Goal: Check status: Check status

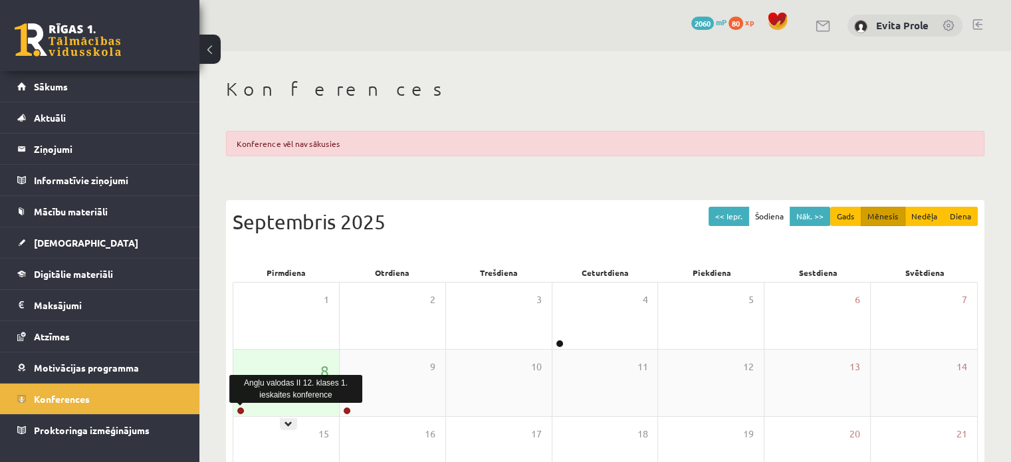
click at [241, 409] on link at bounding box center [241, 411] width 8 height 8
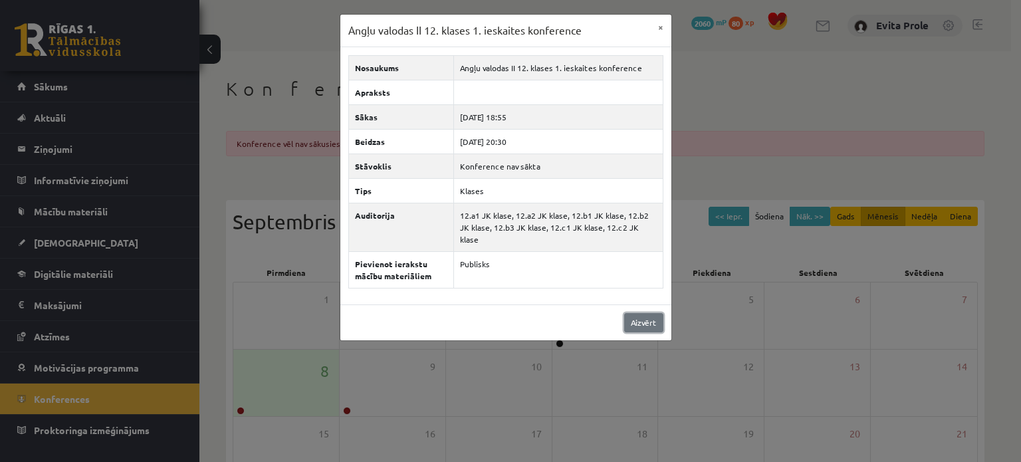
click at [638, 313] on link "Aizvērt" at bounding box center [643, 322] width 39 height 19
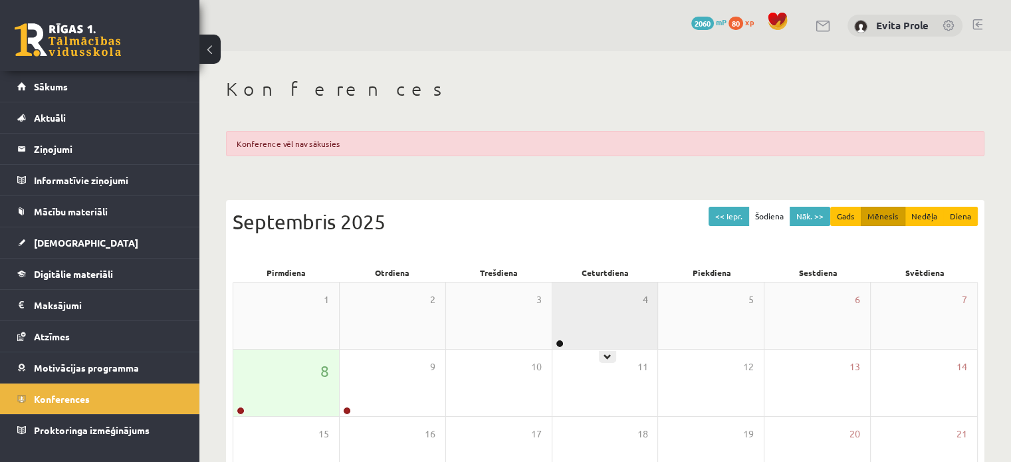
click at [553, 337] on div "4" at bounding box center [605, 315] width 106 height 66
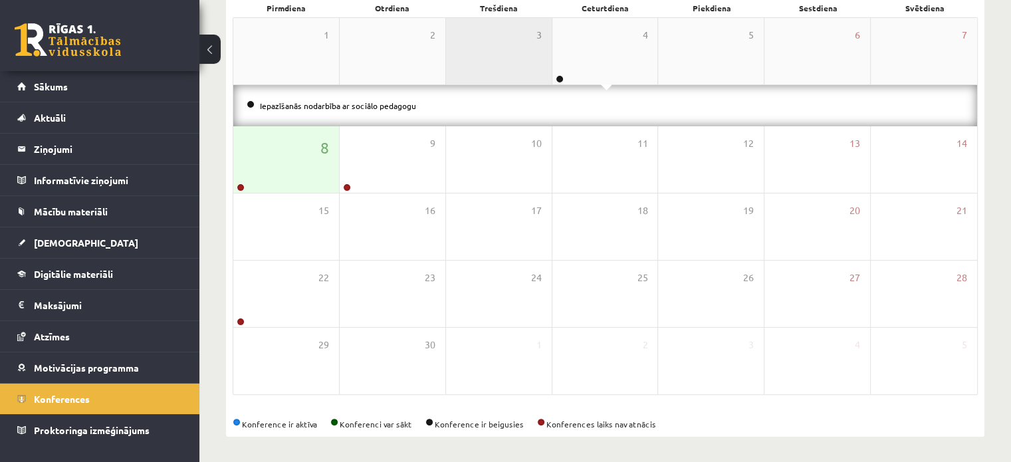
scroll to position [265, 0]
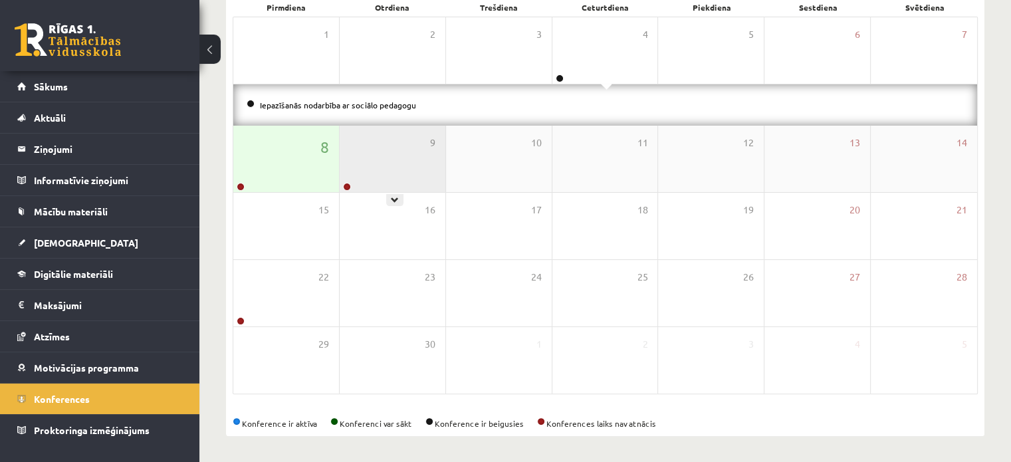
click at [362, 163] on div "9" at bounding box center [393, 159] width 106 height 66
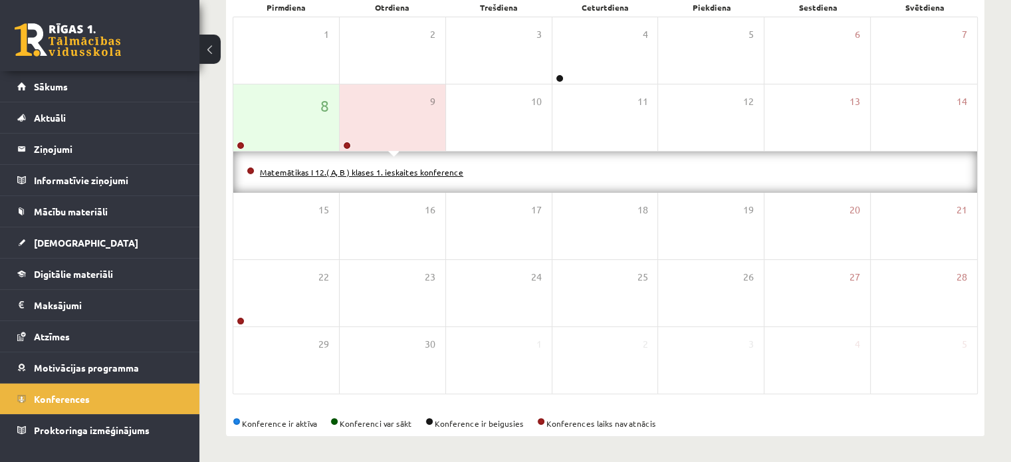
click at [383, 168] on link "Matemātikas I 12.( A, B ) klases 1. ieskaites konference" at bounding box center [361, 172] width 203 height 11
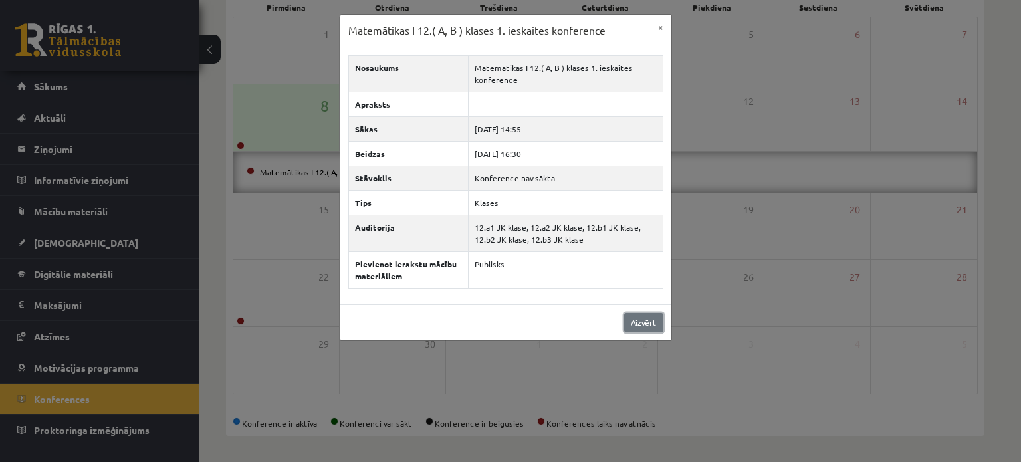
click at [630, 320] on link "Aizvērt" at bounding box center [643, 322] width 39 height 19
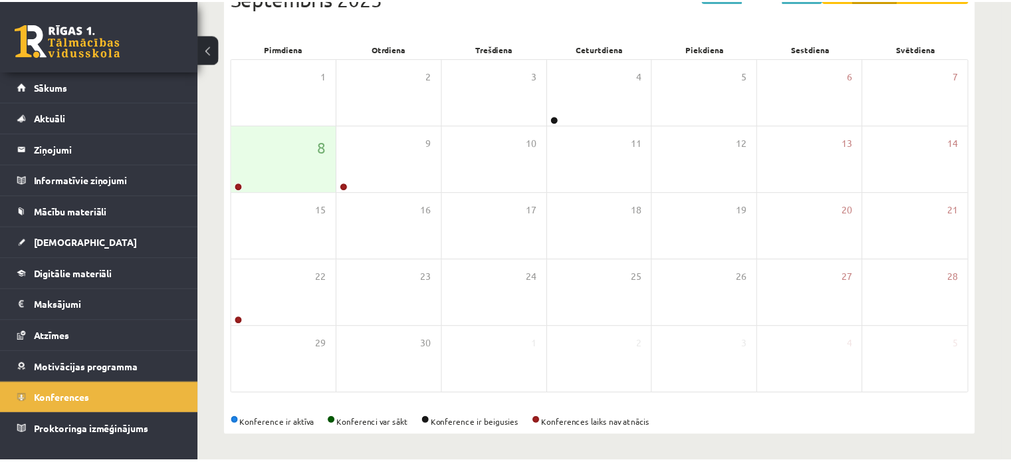
scroll to position [223, 0]
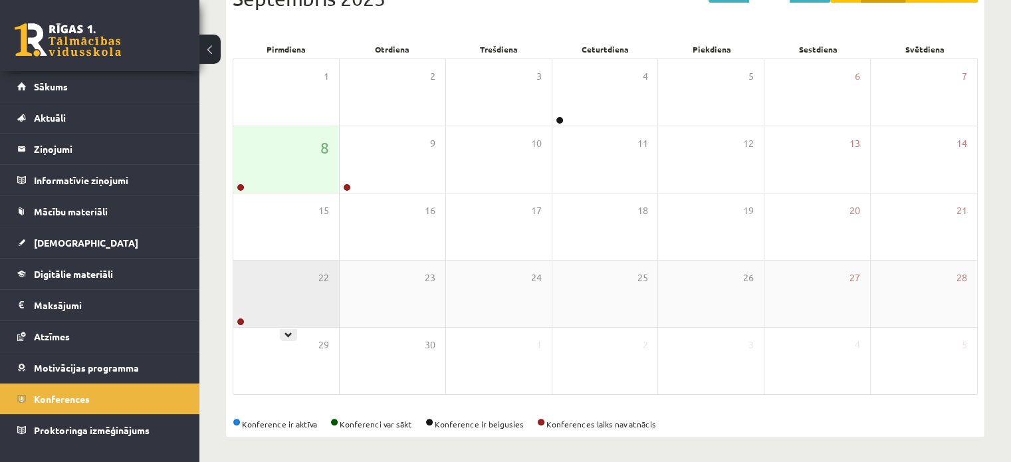
click at [274, 308] on div "22" at bounding box center [286, 293] width 106 height 66
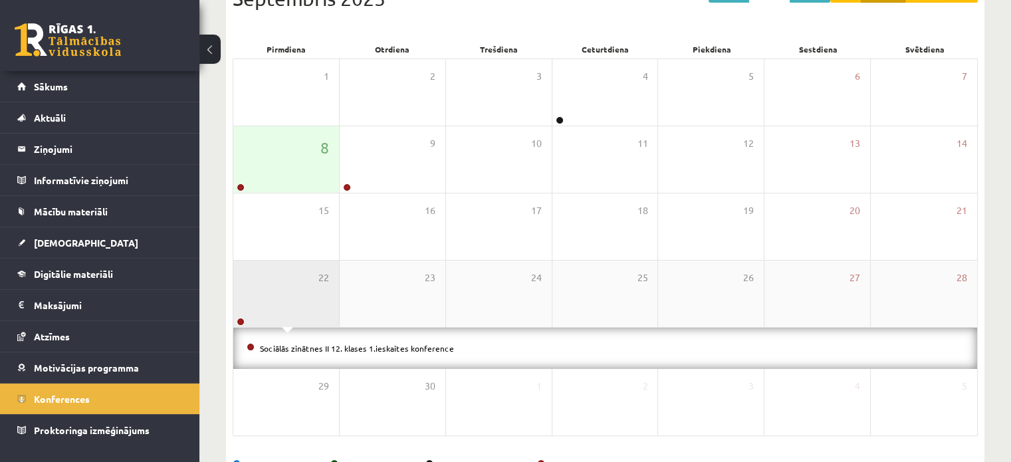
click at [274, 308] on div "22" at bounding box center [286, 293] width 106 height 66
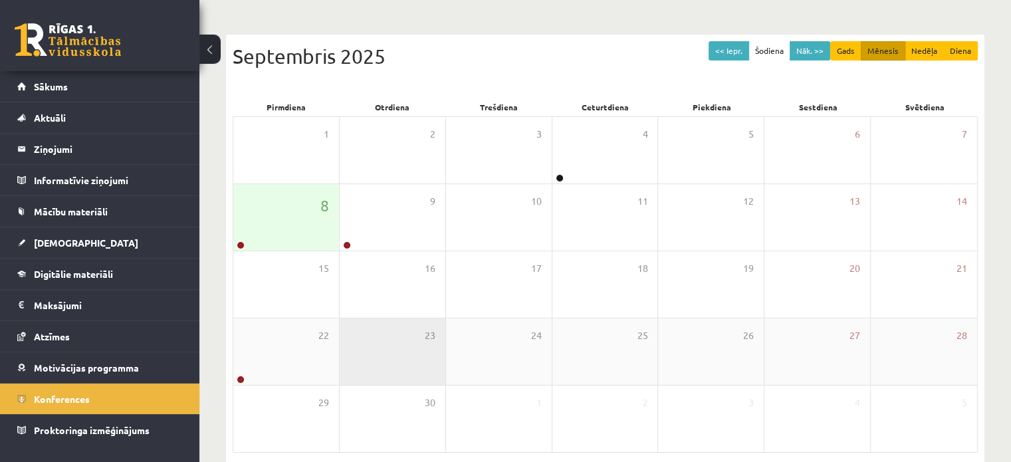
scroll to position [167, 0]
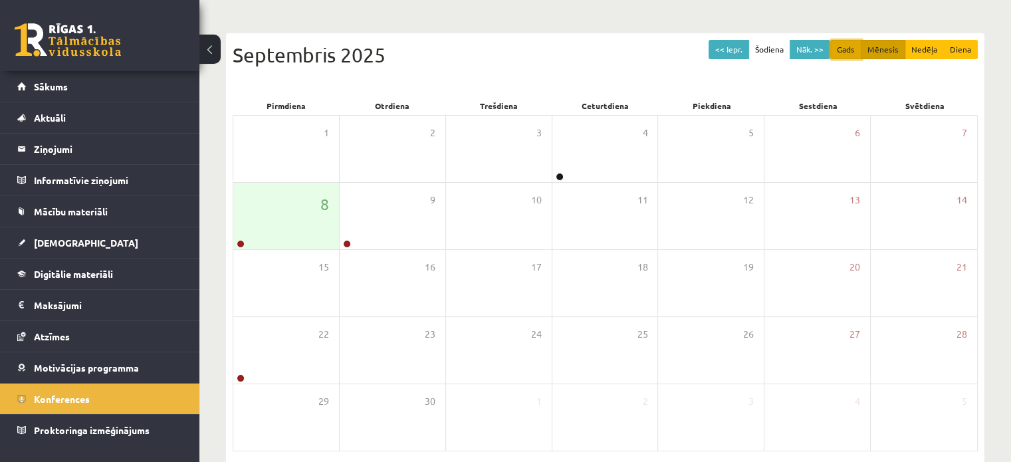
click at [848, 48] on button "Gads" at bounding box center [845, 49] width 31 height 19
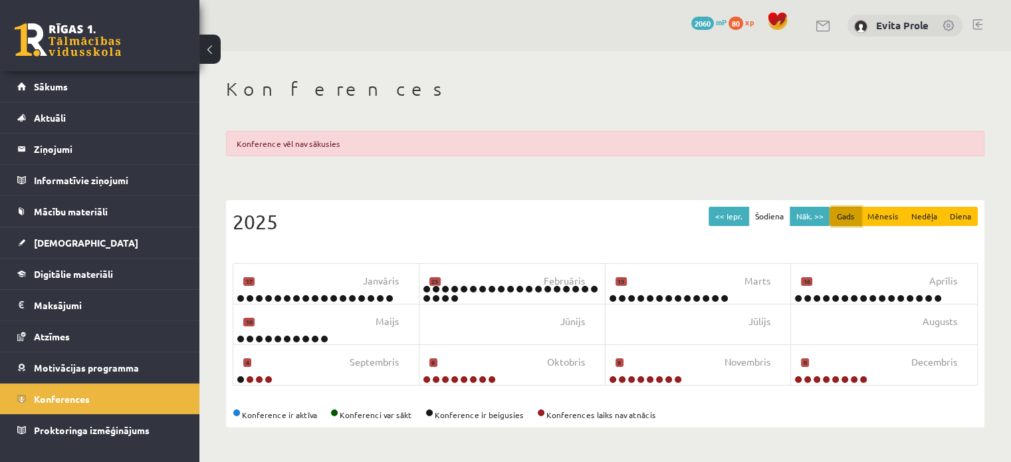
scroll to position [0, 0]
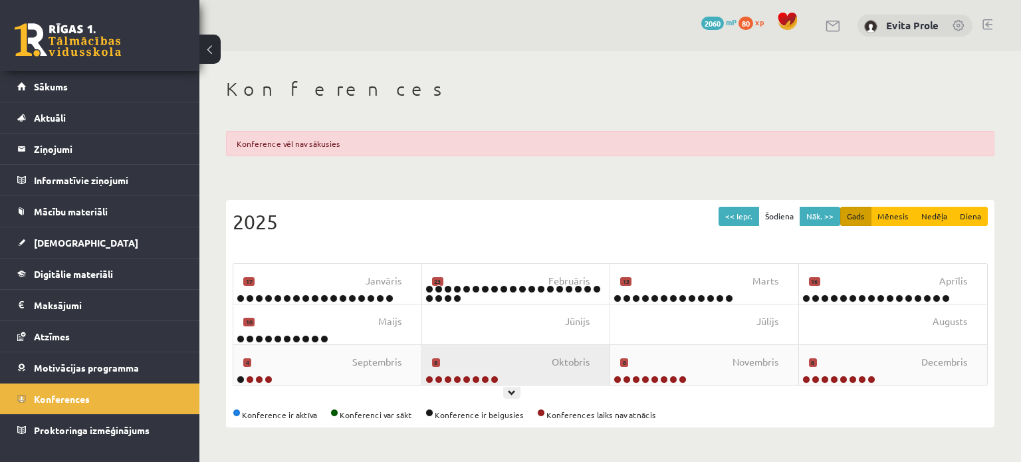
click at [518, 378] on div "Oktobris 8" at bounding box center [516, 365] width 189 height 40
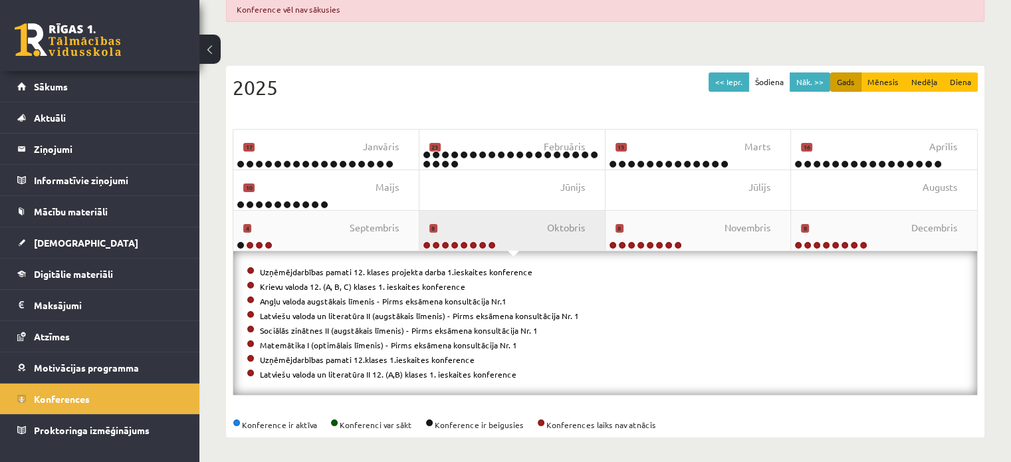
scroll to position [135, 0]
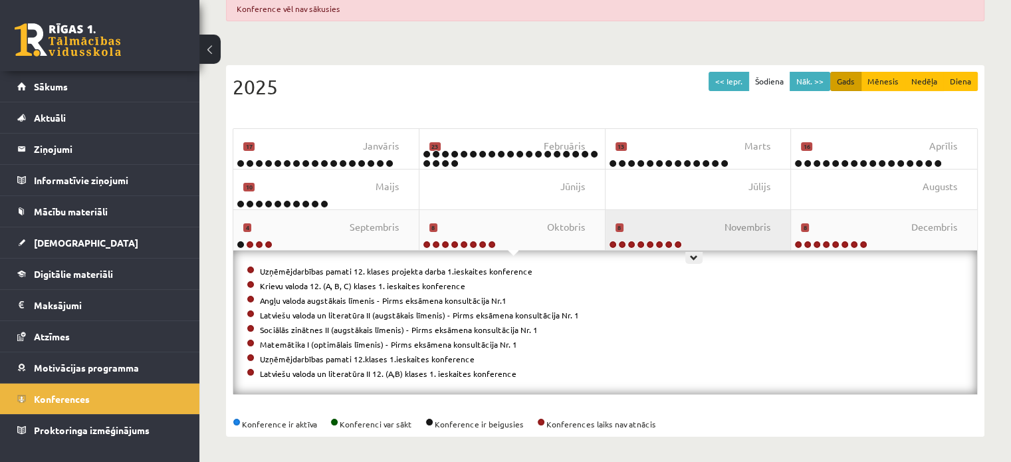
click at [702, 226] on div "Novembris 8" at bounding box center [698, 230] width 186 height 40
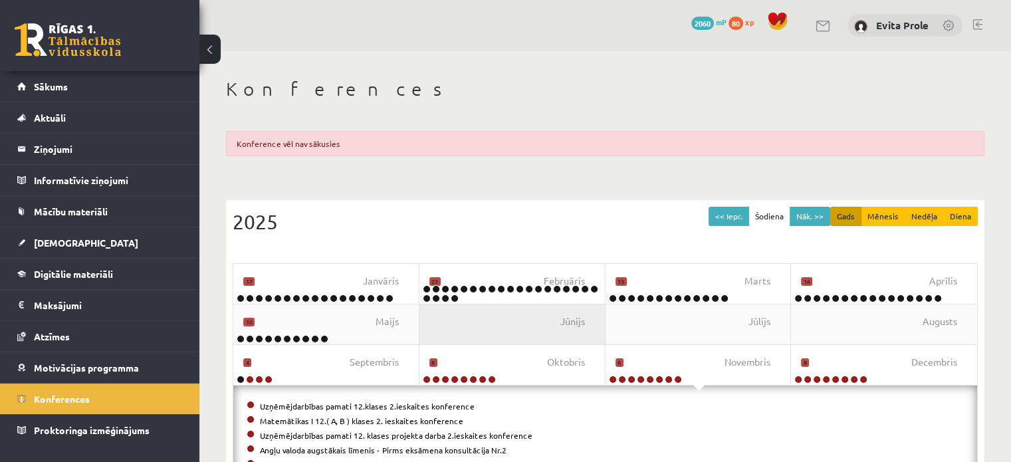
scroll to position [136, 0]
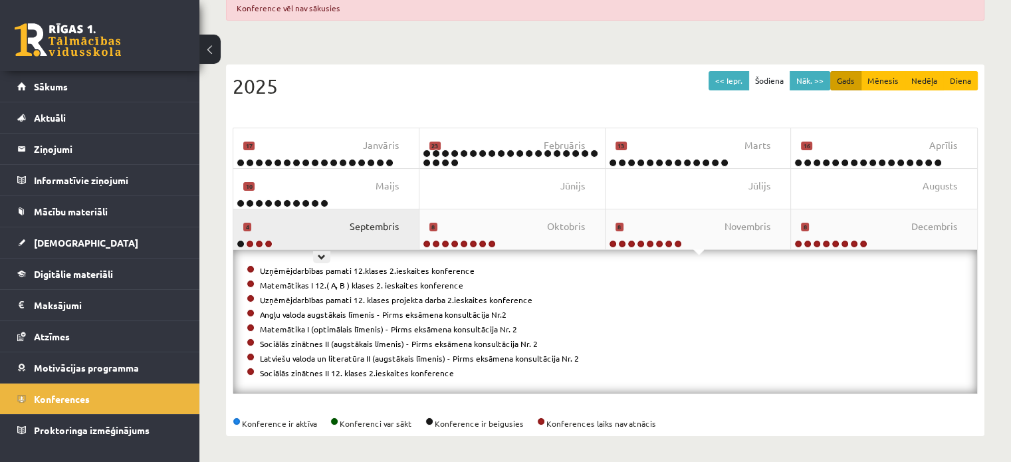
click at [370, 229] on span "Septembris" at bounding box center [374, 226] width 49 height 15
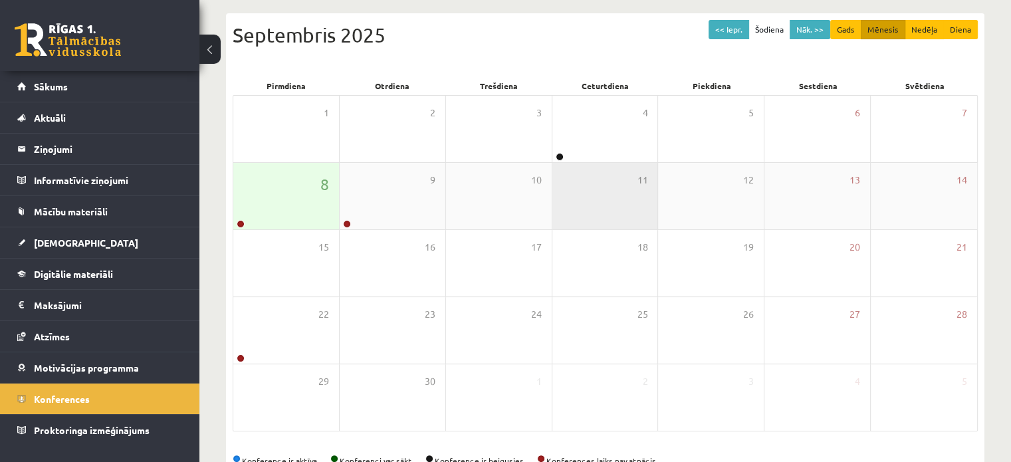
scroll to position [163, 0]
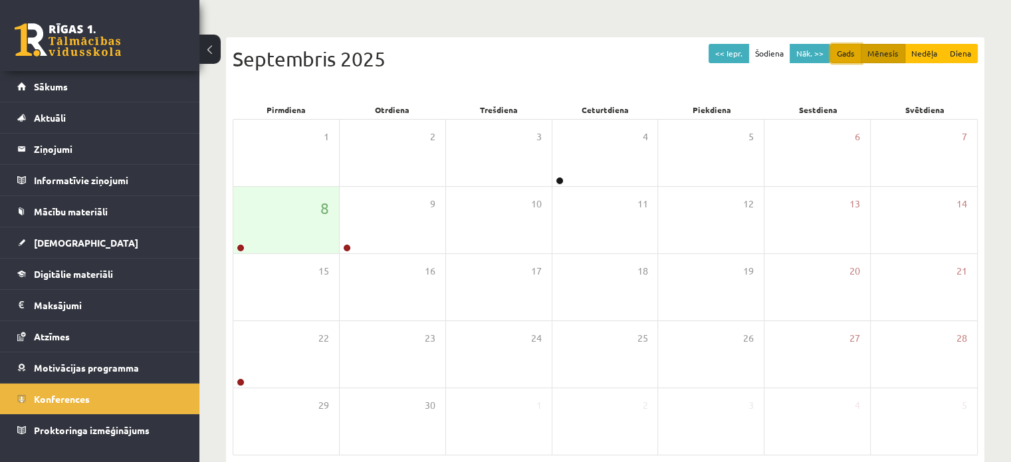
click at [848, 53] on button "Gads" at bounding box center [845, 53] width 31 height 19
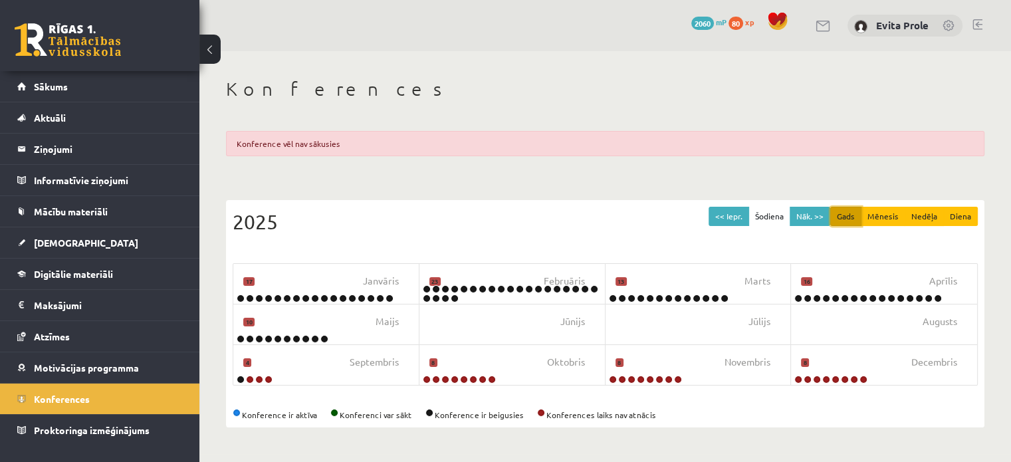
scroll to position [0, 0]
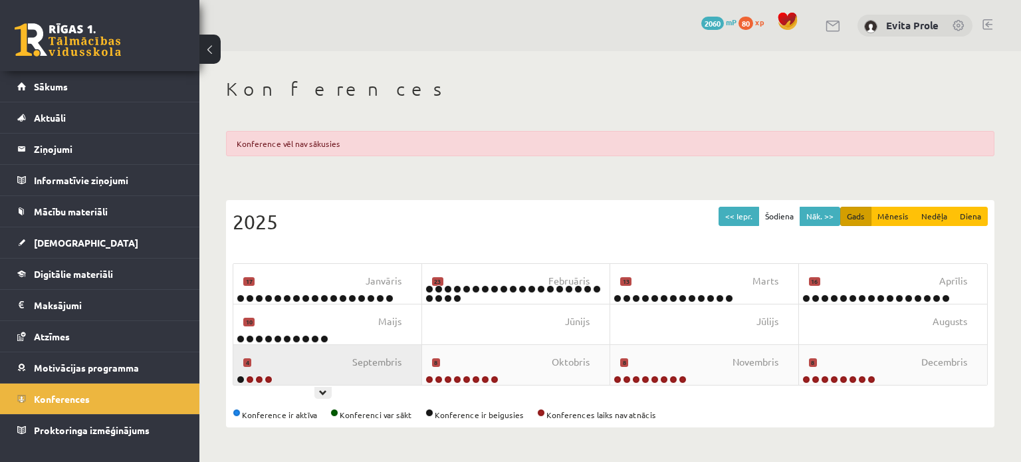
click at [332, 369] on div "Septembris 4" at bounding box center [327, 365] width 189 height 40
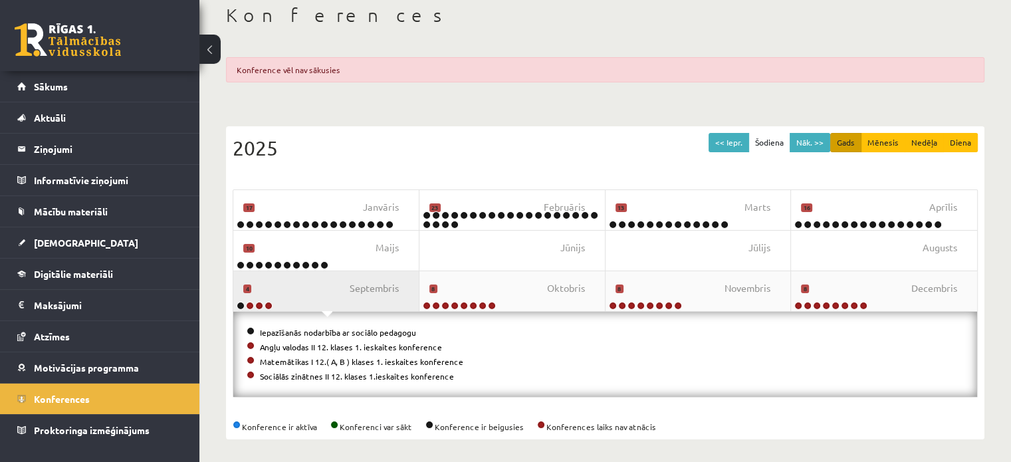
scroll to position [77, 0]
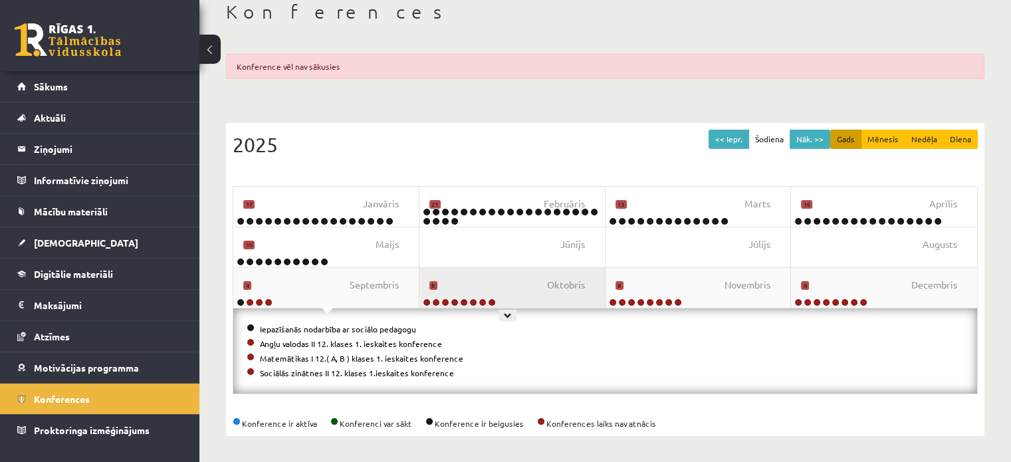
click at [492, 280] on div "Oktobris 8" at bounding box center [512, 288] width 186 height 40
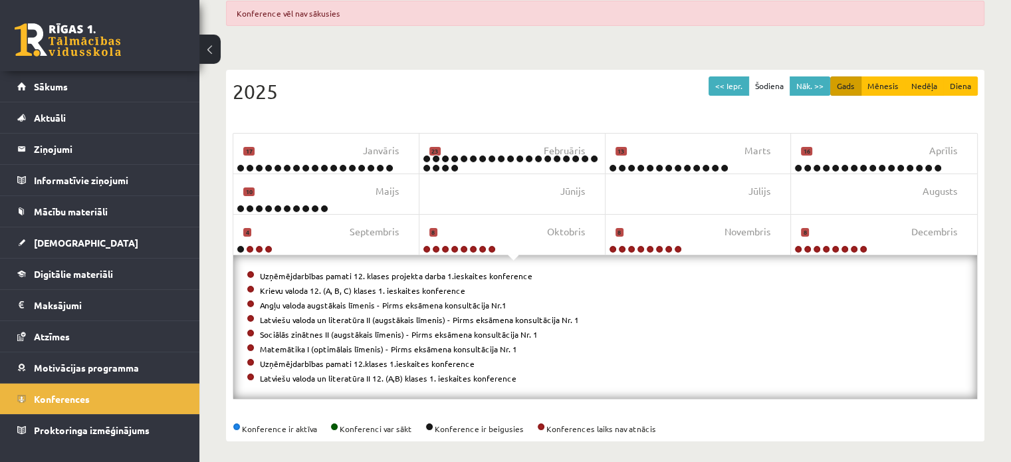
scroll to position [136, 0]
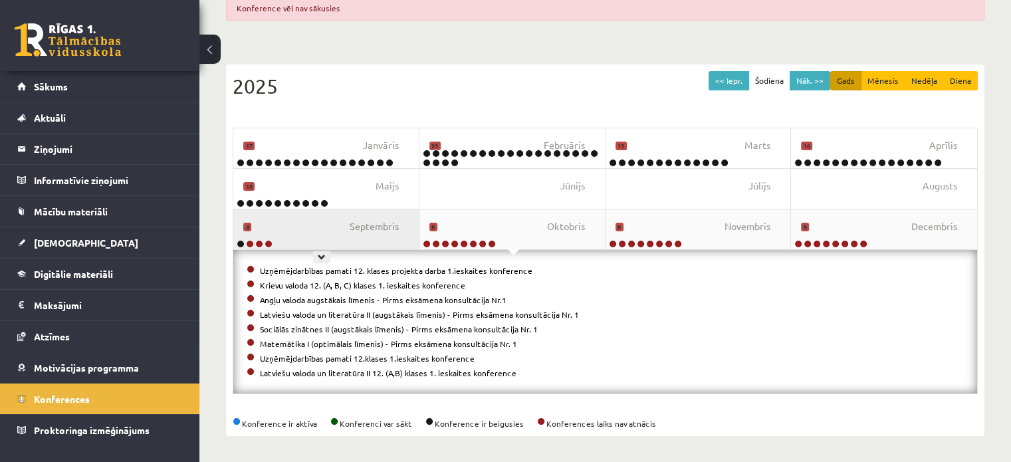
click at [331, 231] on div "Septembris 4" at bounding box center [326, 229] width 186 height 40
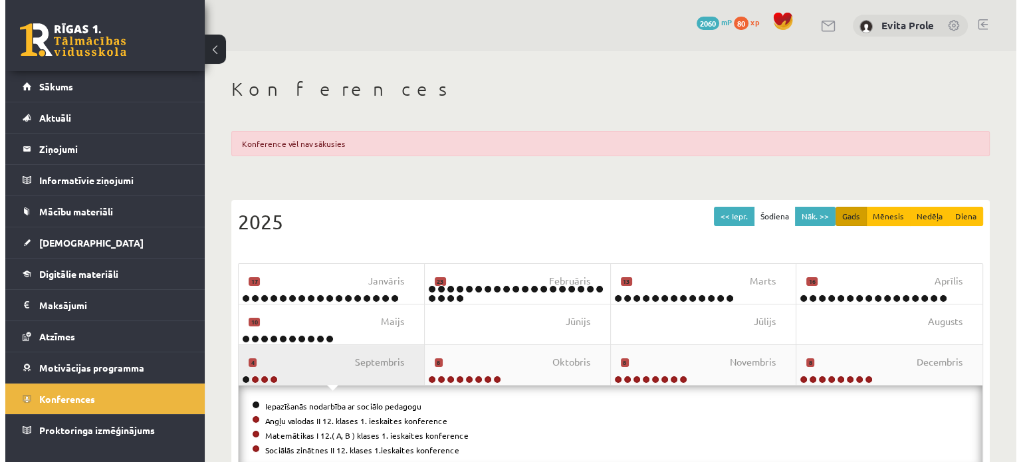
scroll to position [77, 0]
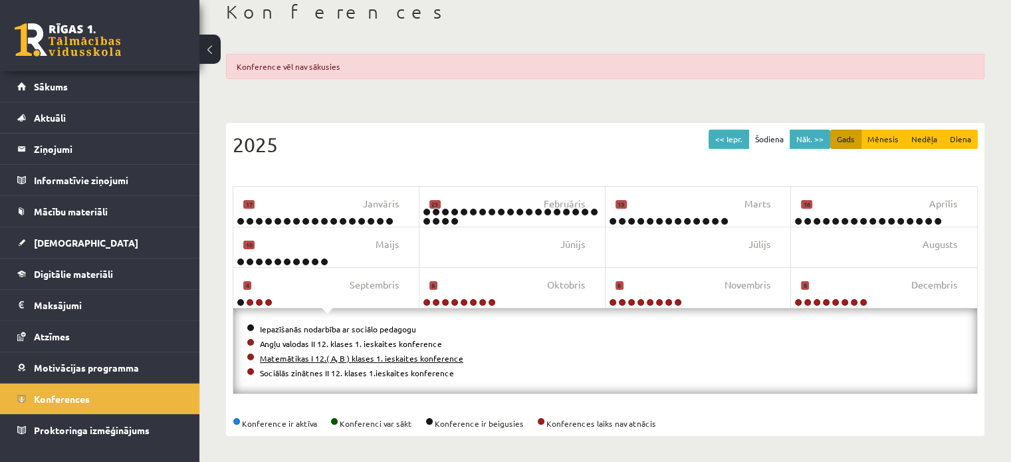
click at [318, 357] on link "Matemātikas I 12.( A, B ) klases 1. ieskaites konference" at bounding box center [361, 358] width 203 height 11
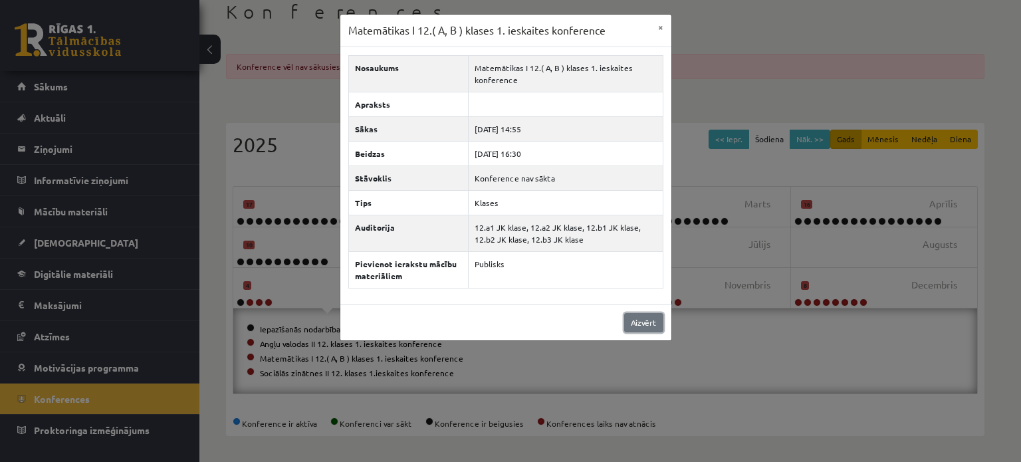
click at [633, 322] on link "Aizvērt" at bounding box center [643, 322] width 39 height 19
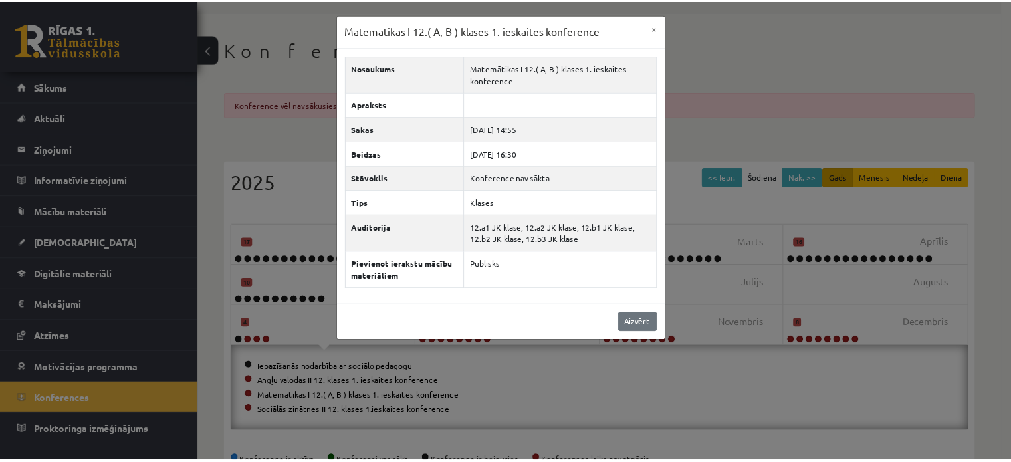
scroll to position [0, 0]
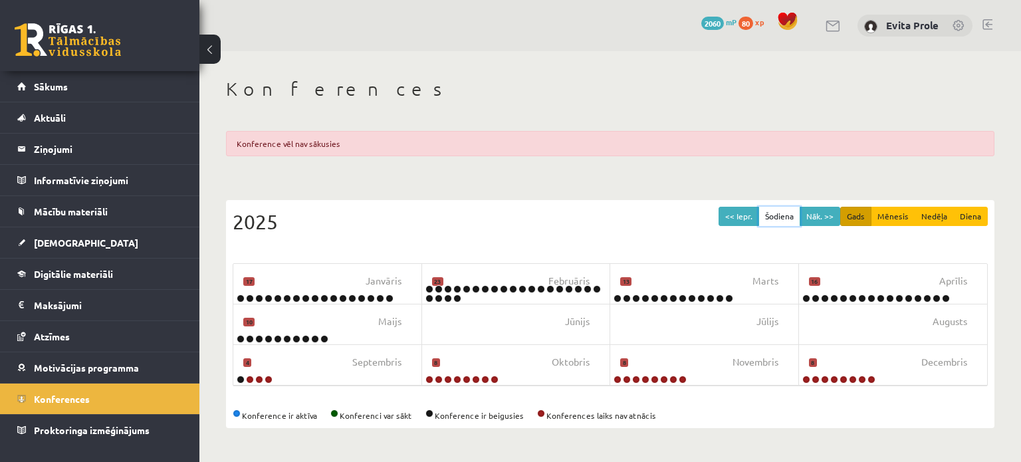
click at [776, 216] on button "Šodiena" at bounding box center [779, 216] width 42 height 19
click at [890, 215] on button "Mēnesis" at bounding box center [893, 216] width 45 height 19
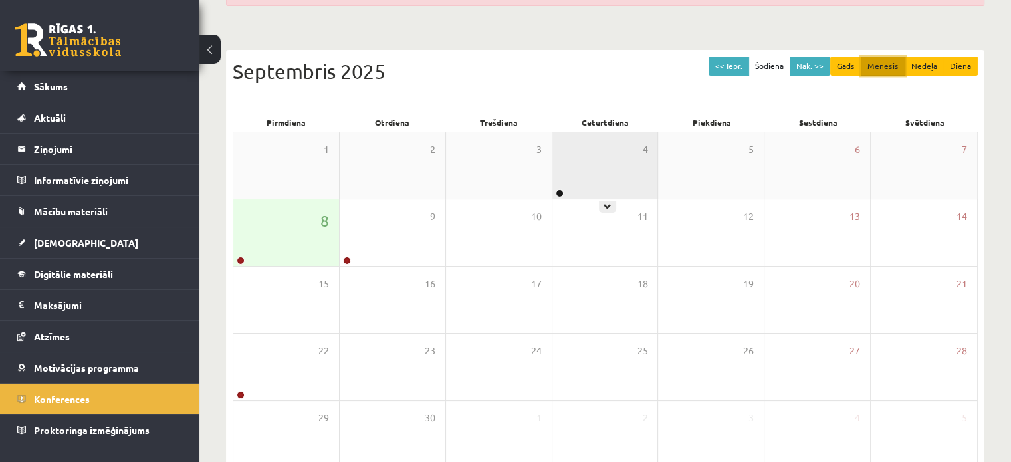
scroll to position [151, 0]
